Goal: Transaction & Acquisition: Purchase product/service

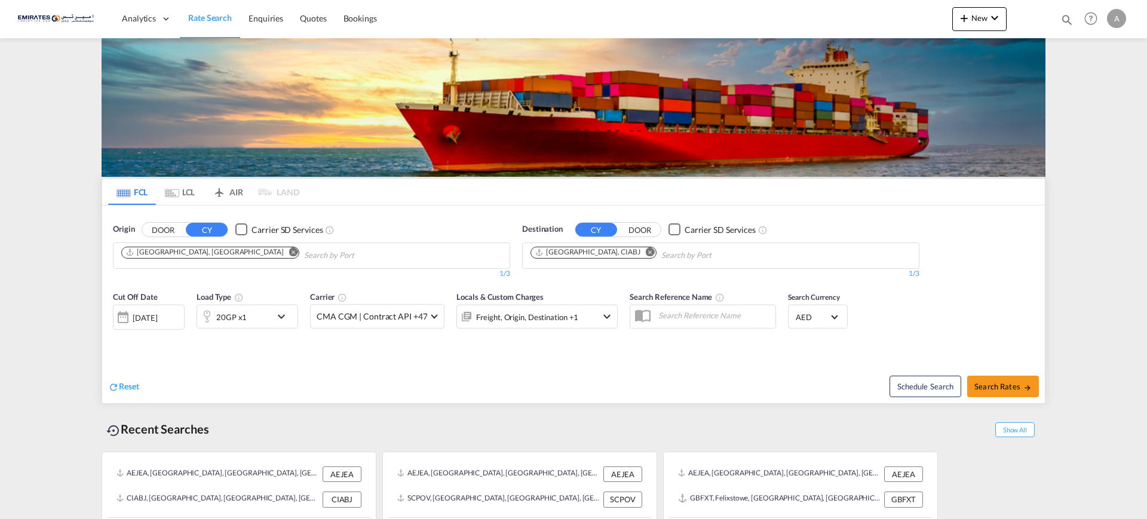
click at [646, 252] on md-icon "Remove" at bounding box center [650, 251] width 9 height 9
click at [601, 252] on body "Analytics Dashboard Rate Search Enquiries Quotes Bookings" at bounding box center [573, 259] width 1147 height 519
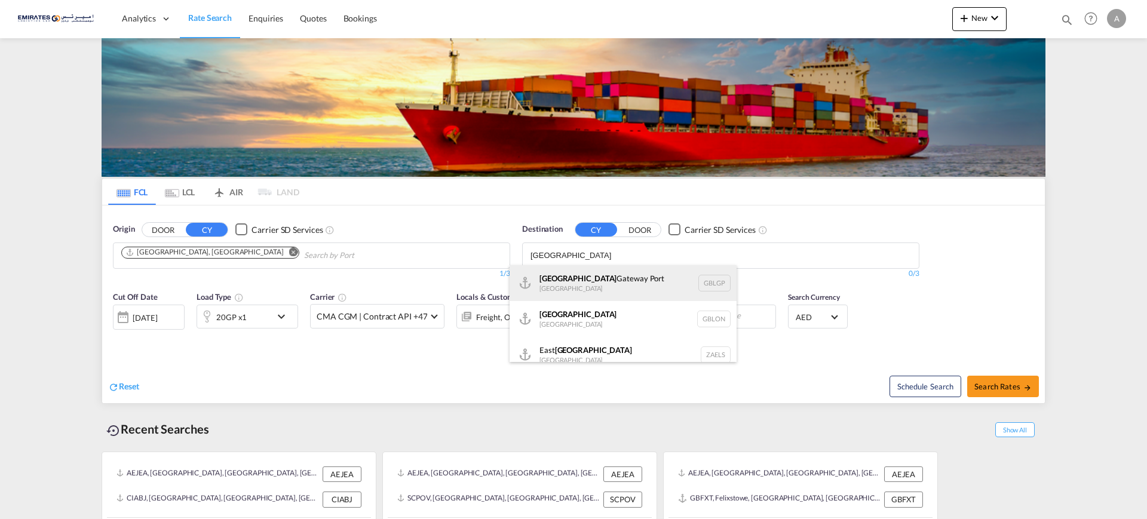
type input "[GEOGRAPHIC_DATA]"
click at [557, 285] on div "[GEOGRAPHIC_DATA] [GEOGRAPHIC_DATA] GBLGP" at bounding box center [622, 283] width 227 height 36
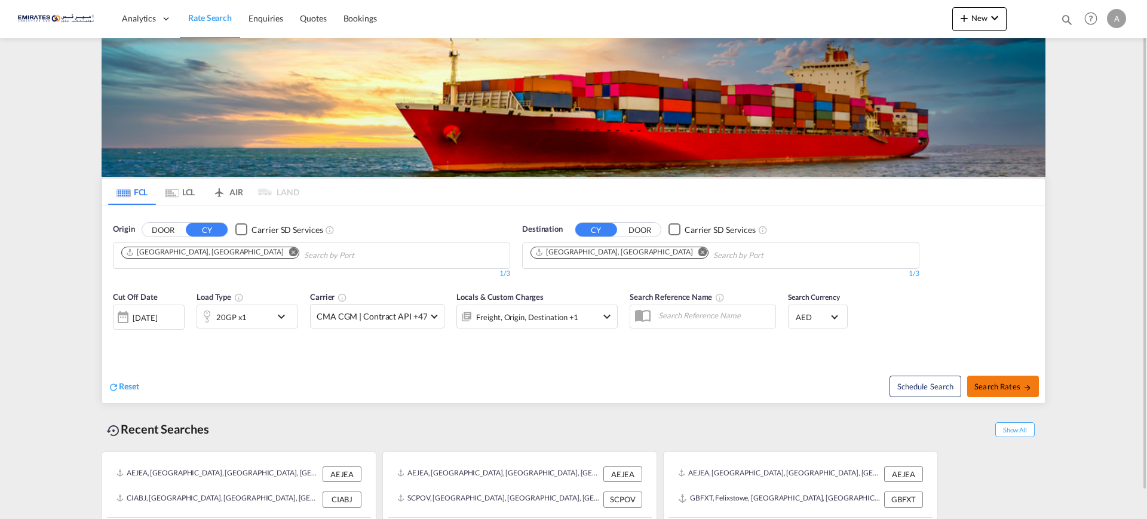
click at [1001, 391] on button "Search Rates" at bounding box center [1003, 386] width 72 height 21
type input "AEJEA to GBLGP / [DATE]"
